Goal: Obtain resource: Obtain resource

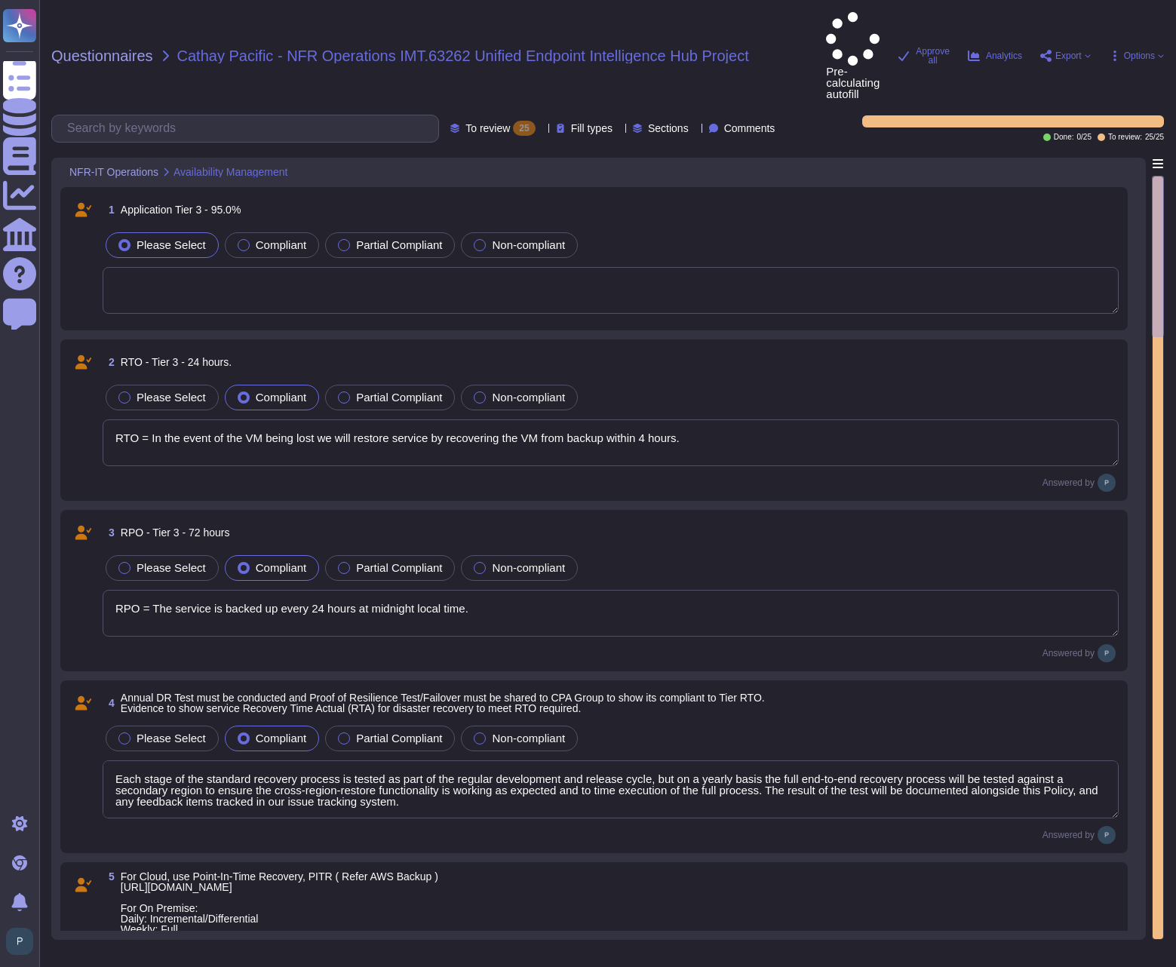
type textarea "RTO = In the event of the VM being lost we will restore service by recovering t…"
type textarea "RPO = The service is backed up every 24 hours at midnight local time."
type textarea "Each stage of the standard recovery process is tested as part of the regular de…"
type textarea "Customer data is backed up continuously allowing for restore to any point in ti…"
type textarea "During the preparation phase of the incident response plan; 1E will establish a…"
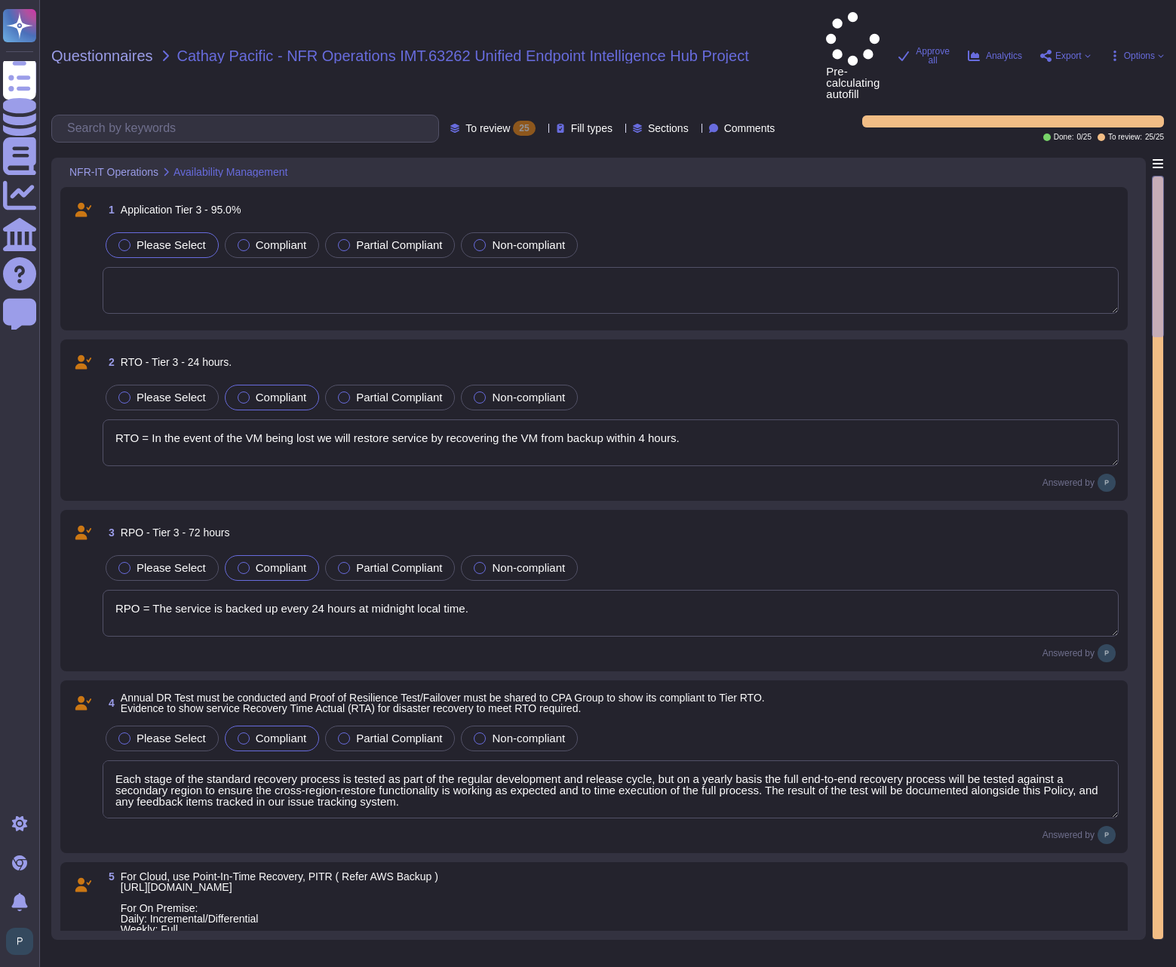
click at [1088, 53] on icon at bounding box center [1088, 56] width 6 height 6
click at [1098, 127] on p "Download" at bounding box center [1121, 148] width 54 height 42
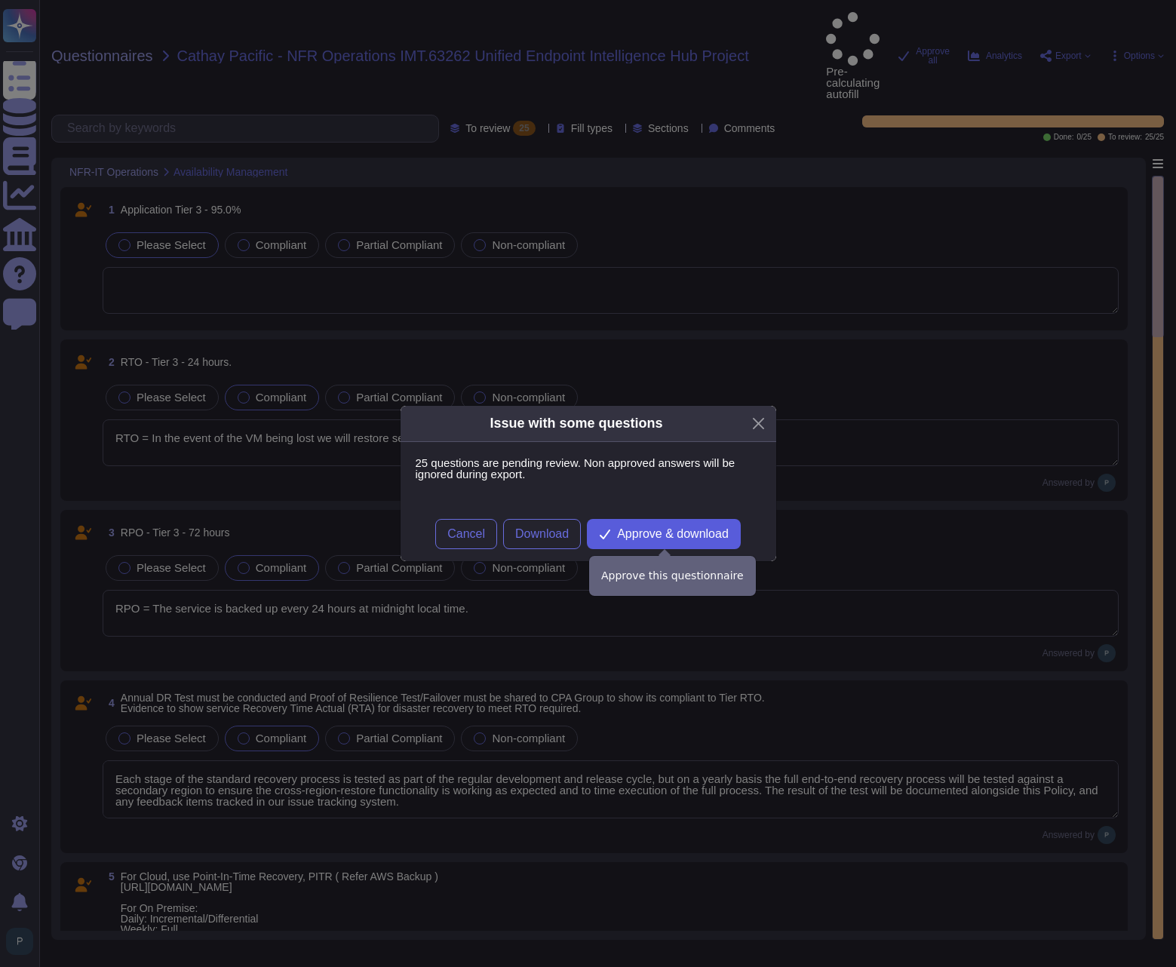
click at [664, 538] on span "Approve & download" at bounding box center [673, 534] width 112 height 12
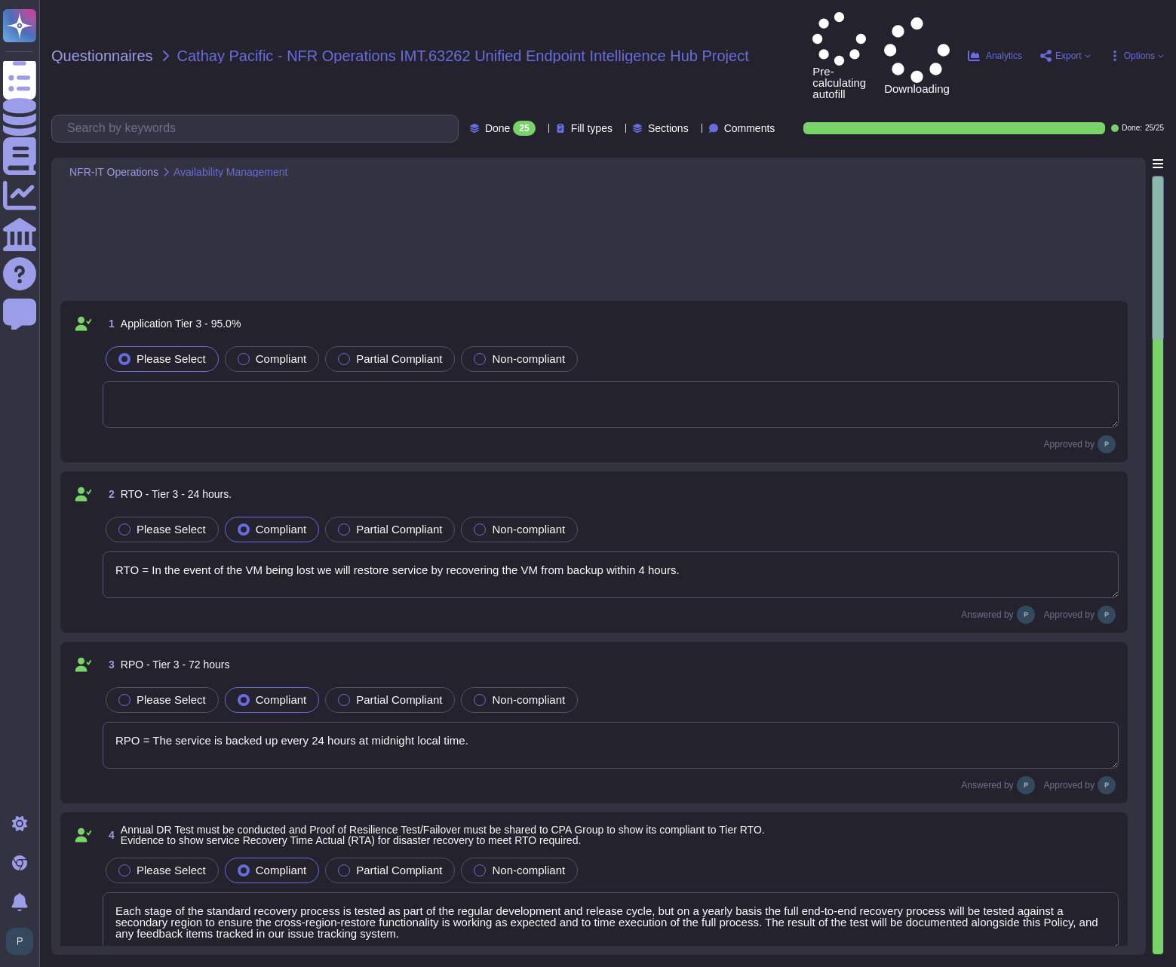
type textarea "RTO = In the event of the VM being lost we will restore service by recovering t…"
type textarea "RPO = The service is backed up every 24 hours at midnight local time."
type textarea "Each stage of the standard recovery process is tested as part of the regular de…"
type textarea "Customer data is backed up continuously allowing for restore to any point in ti…"
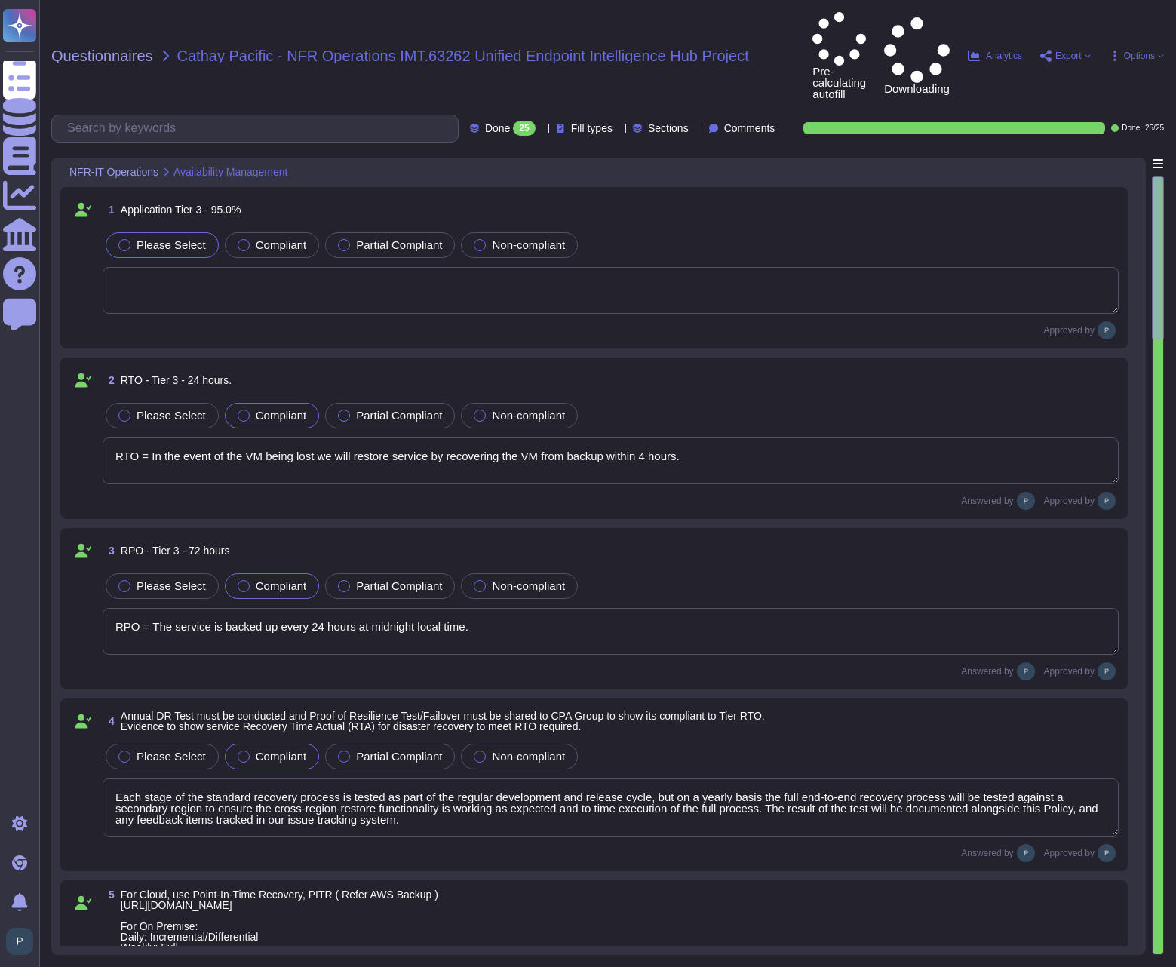
type textarea "During the preparation phase of the incident response plan; 1E will establish a…"
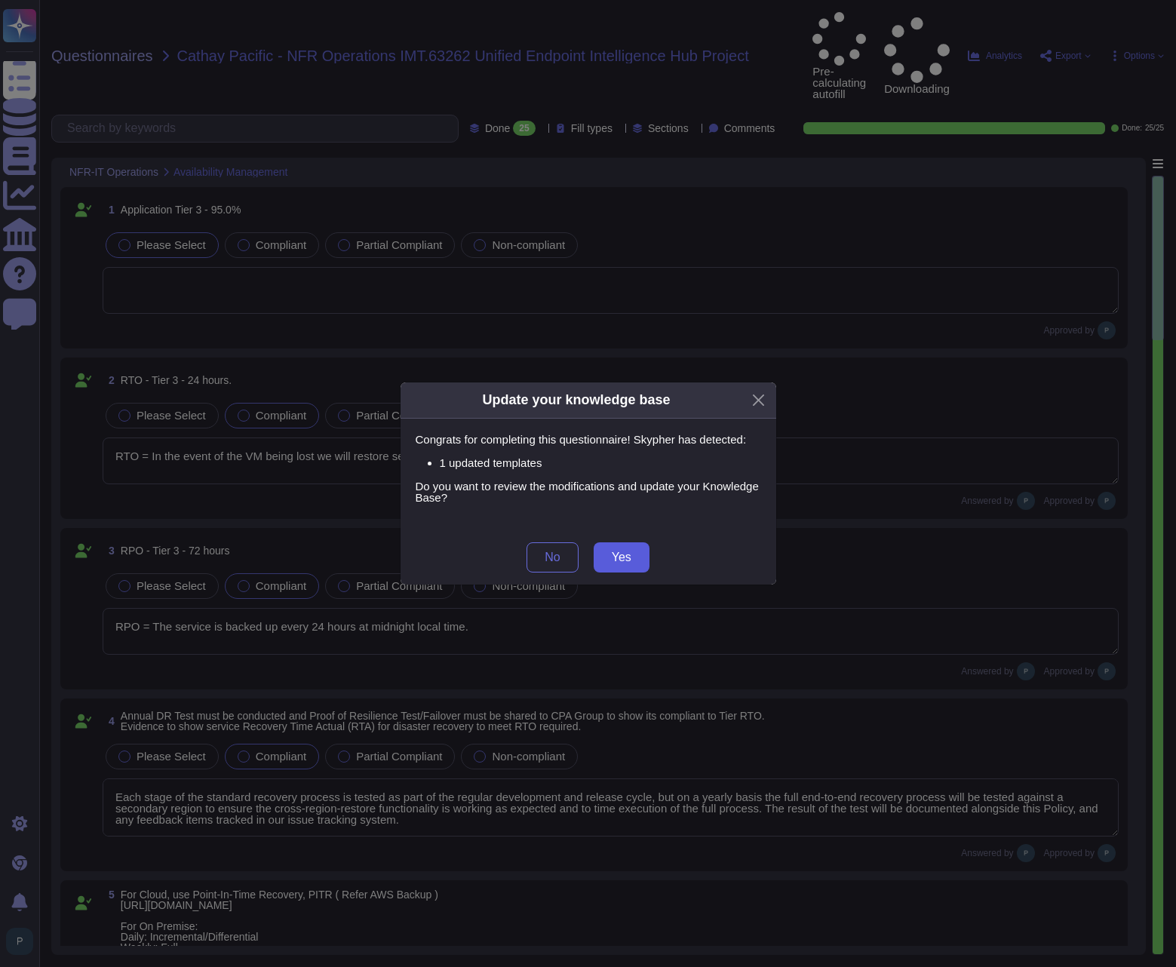
click at [623, 554] on span "Yes" at bounding box center [622, 557] width 20 height 12
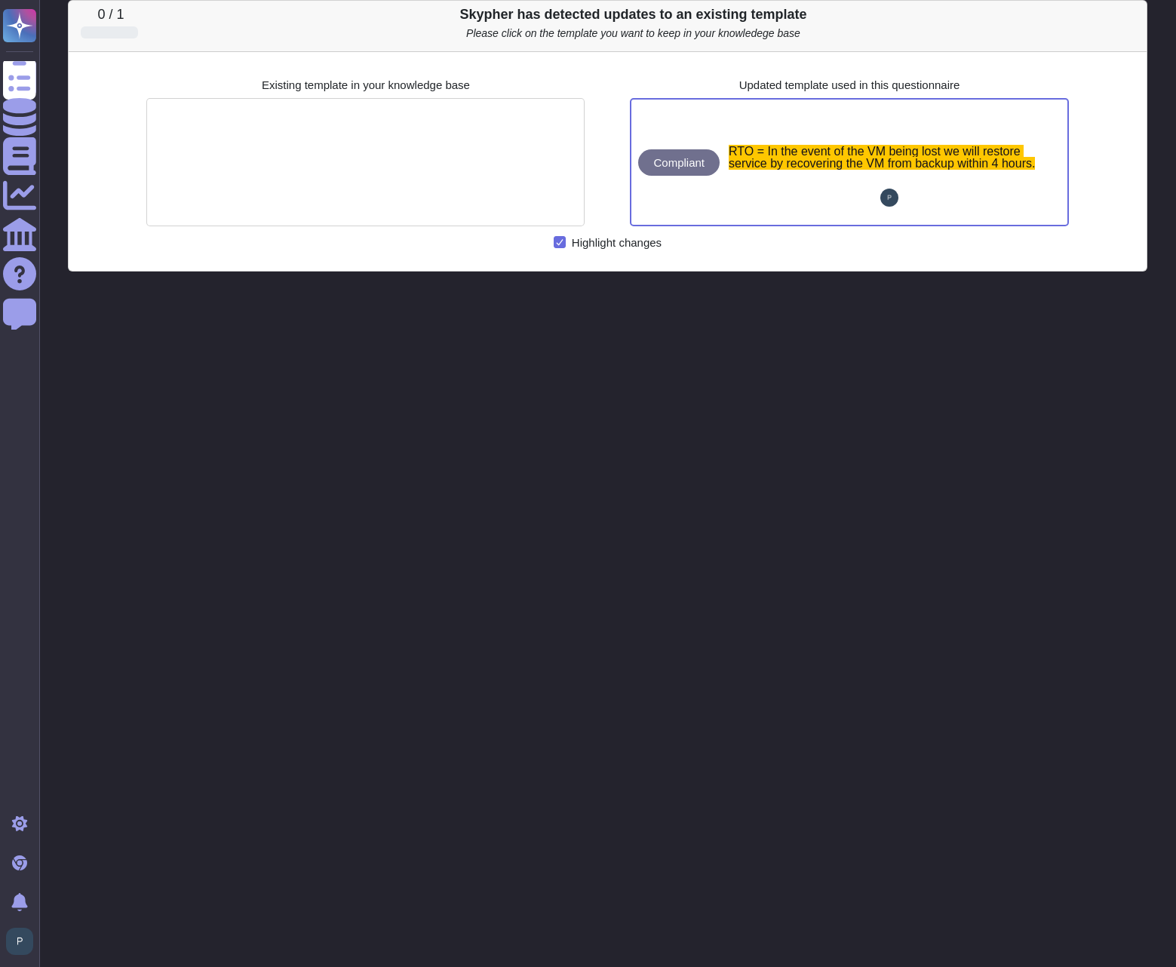
click at [1112, 198] on div "Existing template in your knowledge base Updated template used in this question…" at bounding box center [608, 156] width 1054 height 184
click at [1128, 15] on icon at bounding box center [1128, 15] width 0 height 0
